Goal: Find contact information: Find contact information

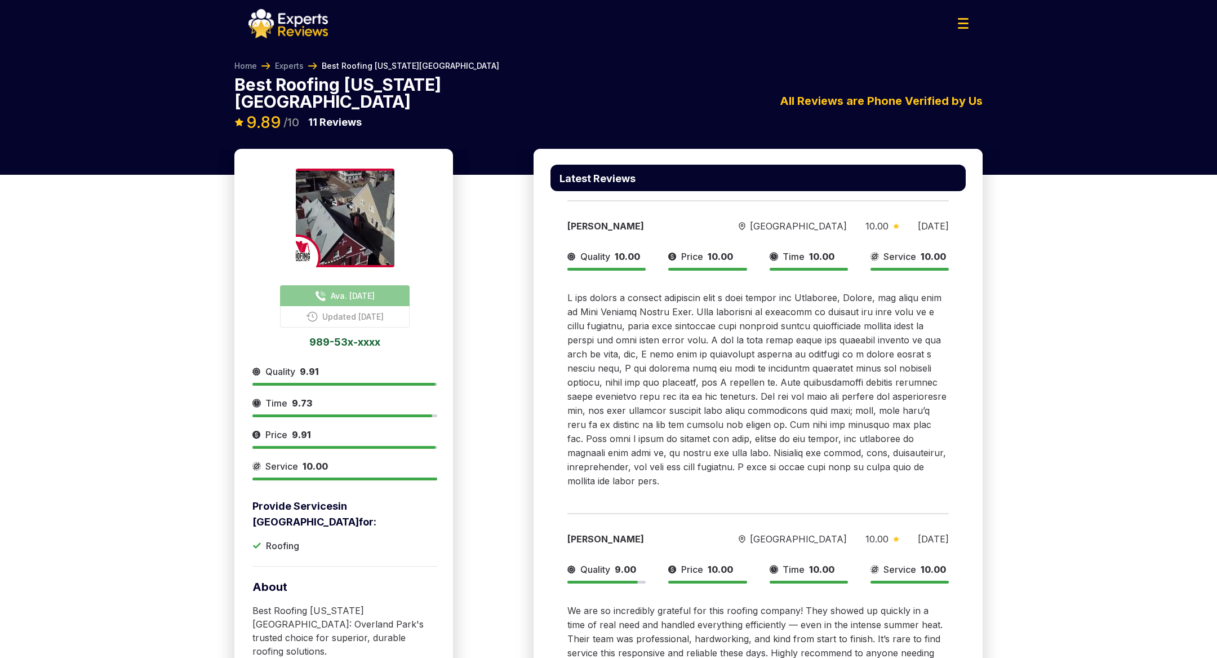
click at [375, 290] on span "Ava. Tomorrow" at bounding box center [353, 296] width 44 height 12
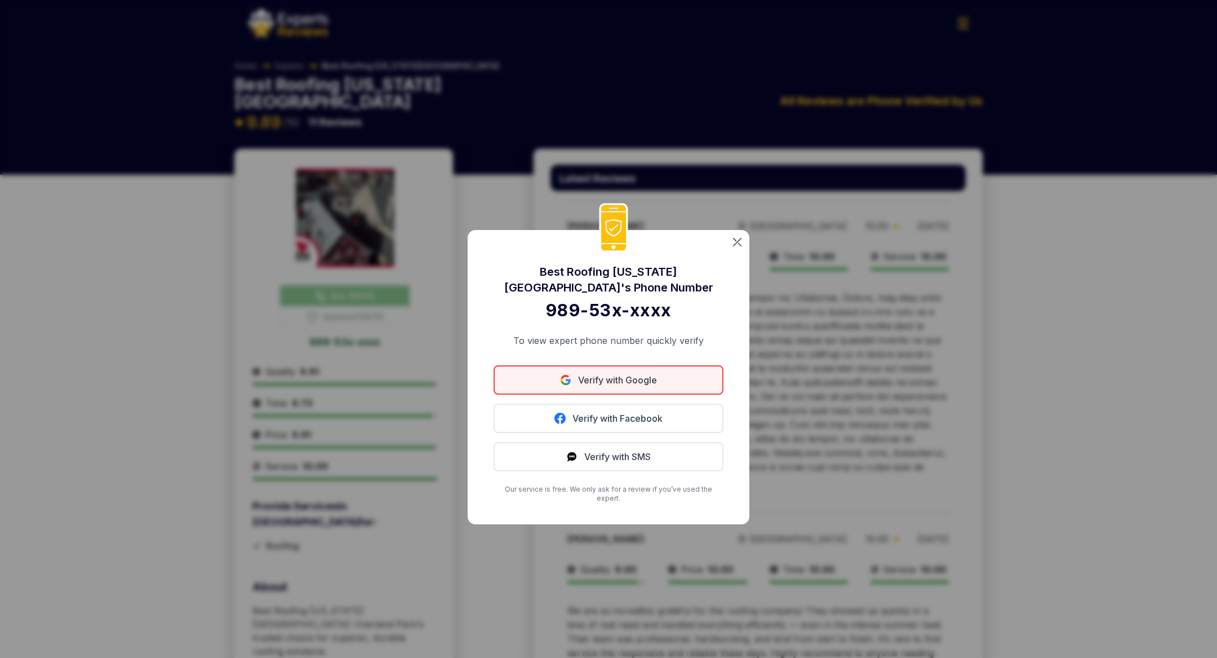
click at [584, 388] on link "Verify with Google" at bounding box center [609, 379] width 230 height 29
